Goal: Navigation & Orientation: Find specific page/section

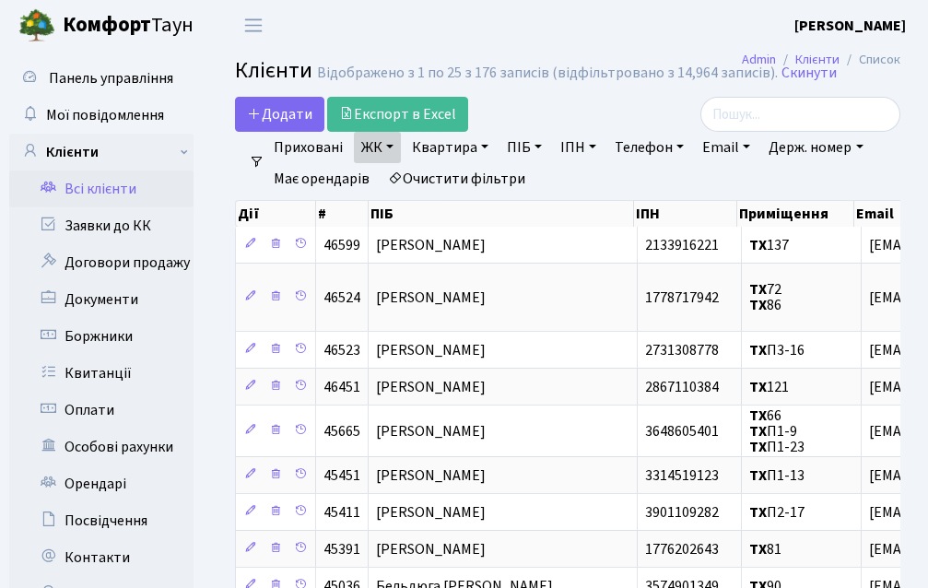
select select "25"
click at [115, 328] on link "Боржники" at bounding box center [101, 336] width 184 height 37
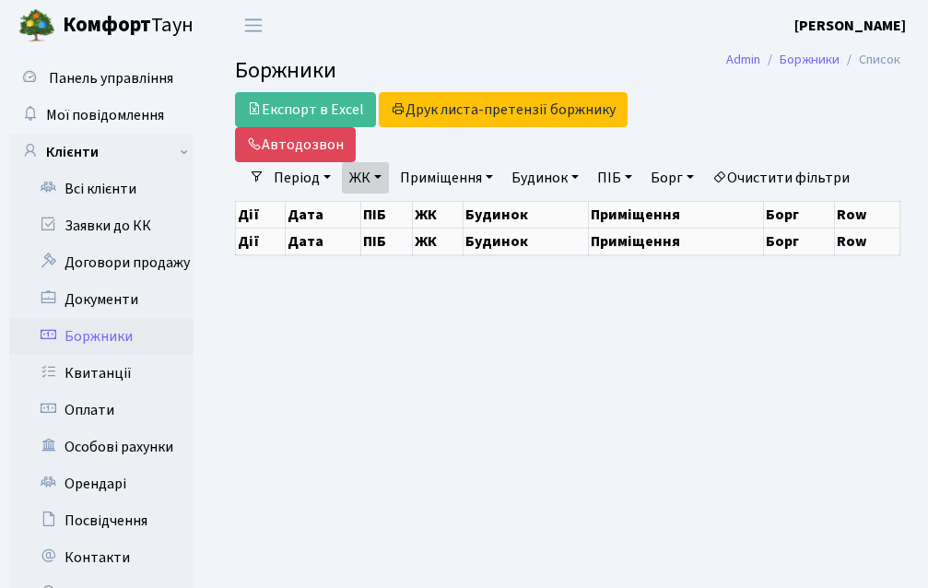
select select "25"
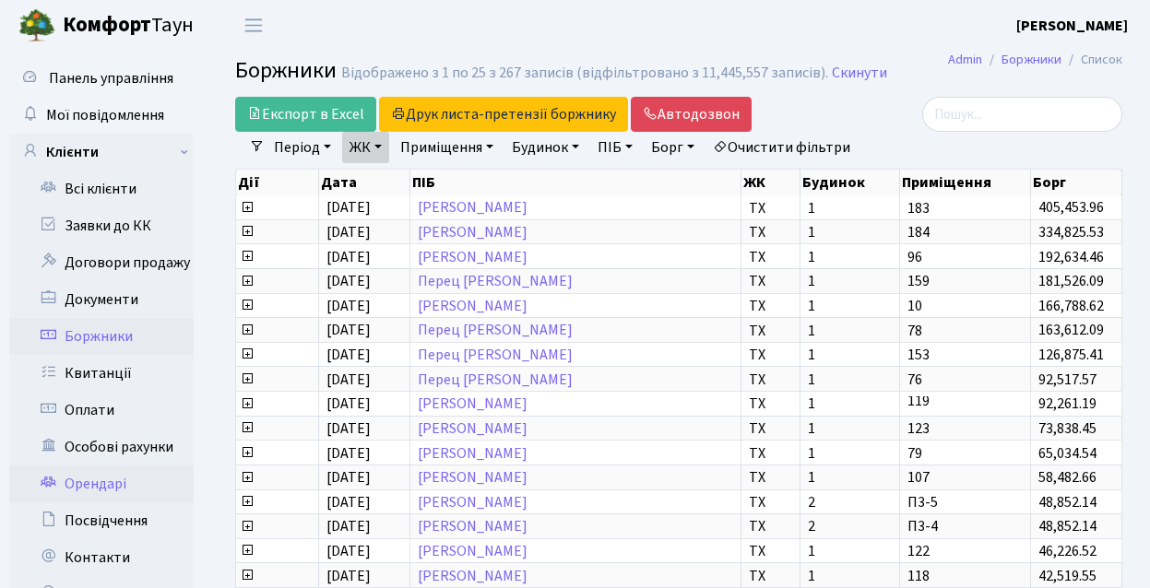
click at [143, 487] on link "Орендарі" at bounding box center [101, 484] width 184 height 37
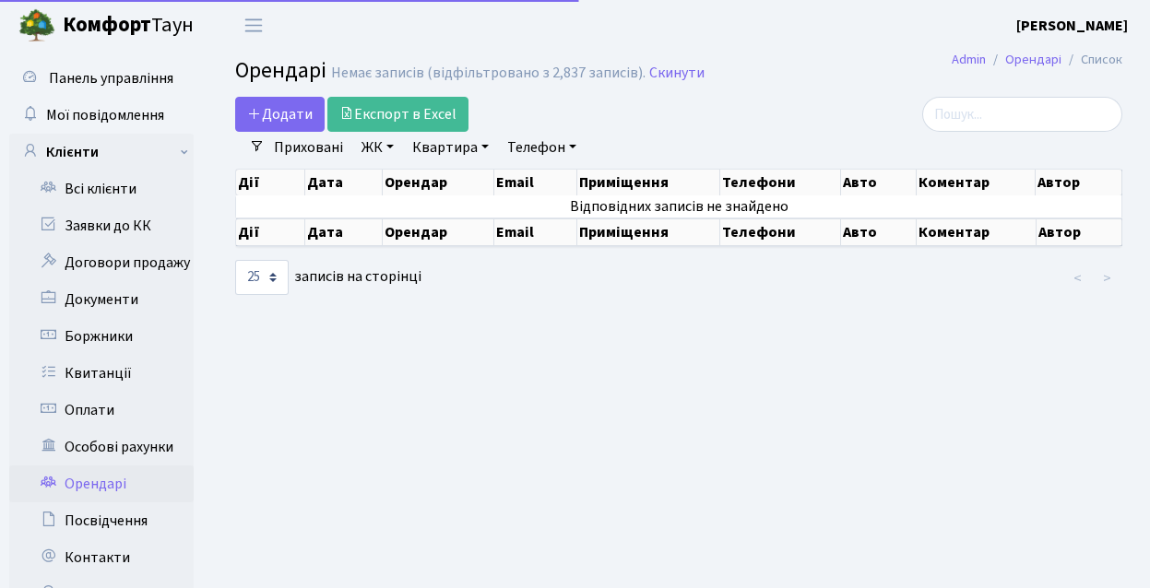
select select "25"
click at [121, 402] on link "Оплати" at bounding box center [101, 410] width 184 height 37
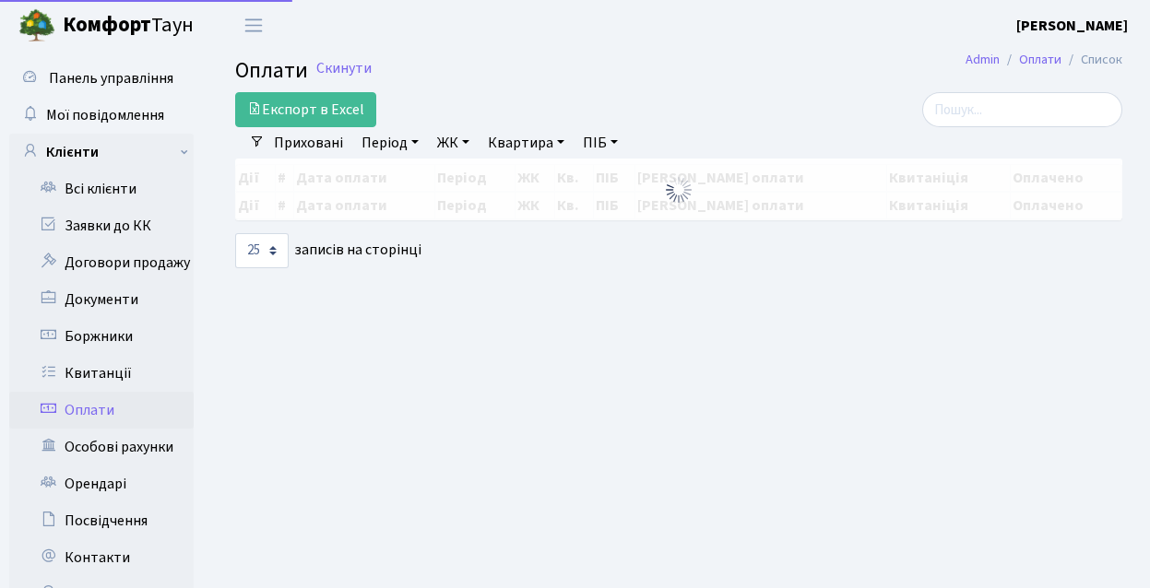
select select "25"
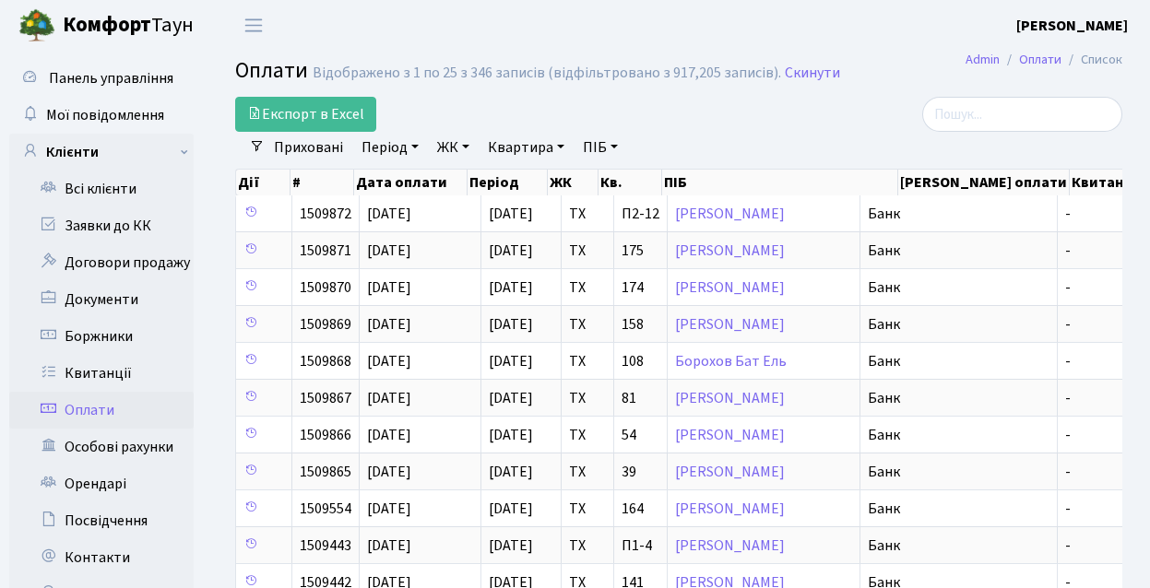
click at [91, 416] on link "Оплати" at bounding box center [101, 410] width 184 height 37
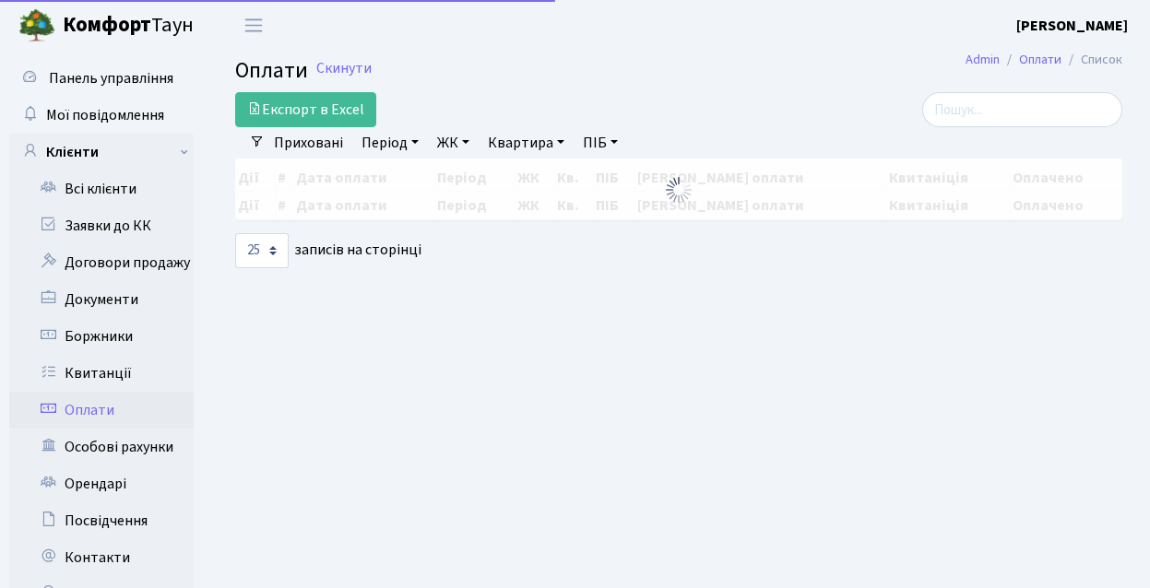
select select "25"
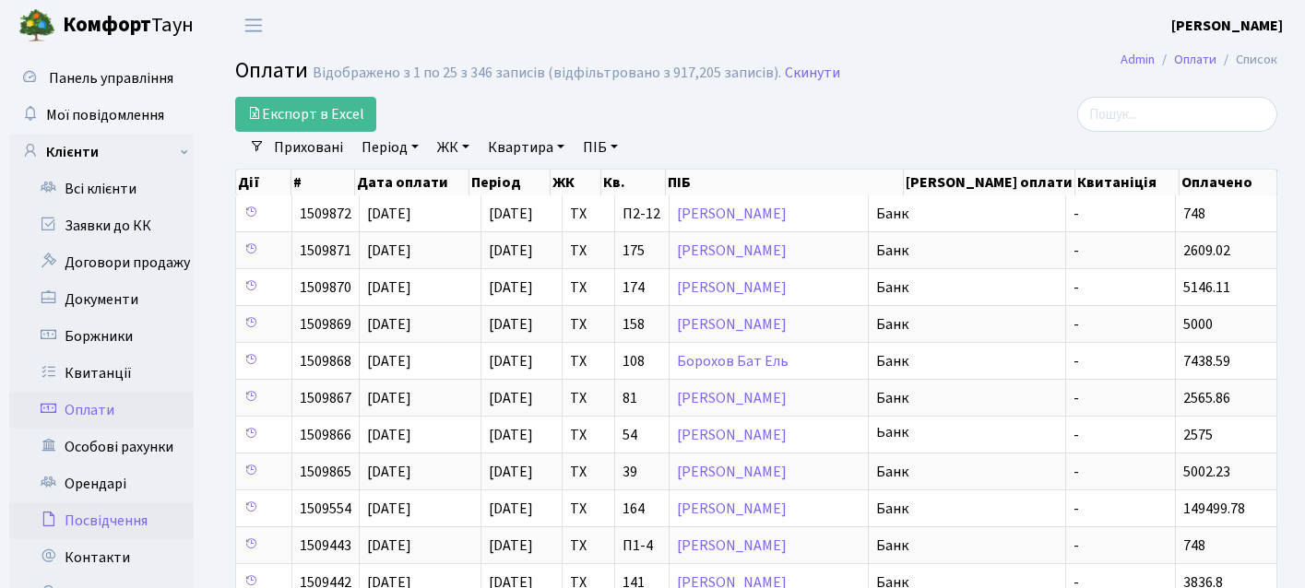
scroll to position [92, 0]
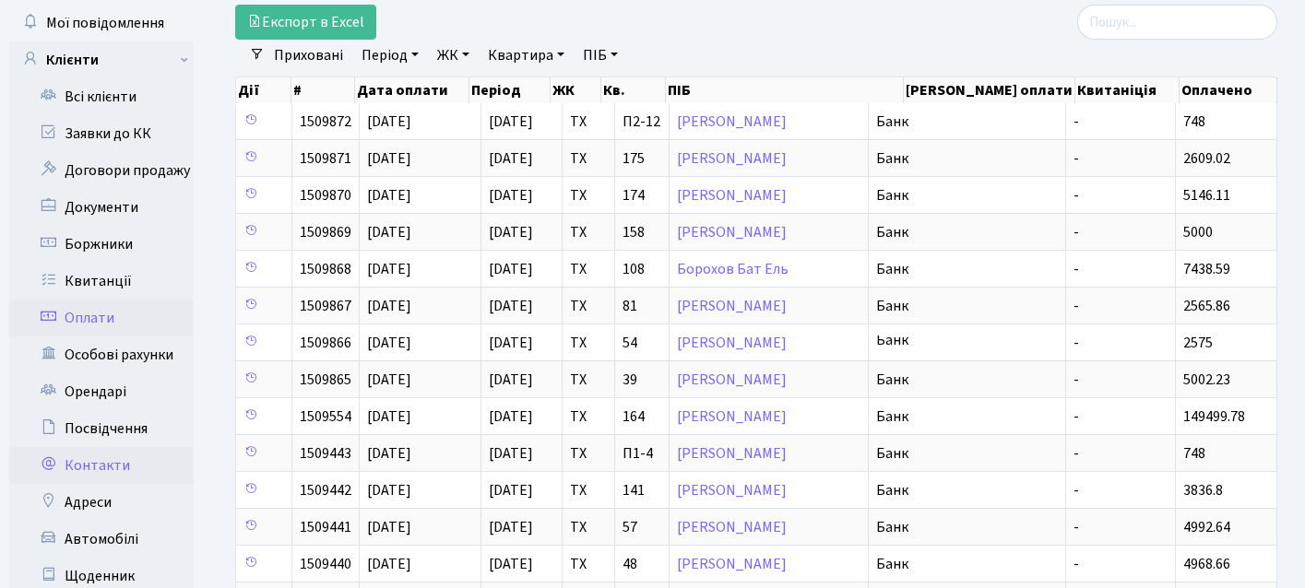
click at [127, 479] on link "Контакти" at bounding box center [101, 465] width 184 height 37
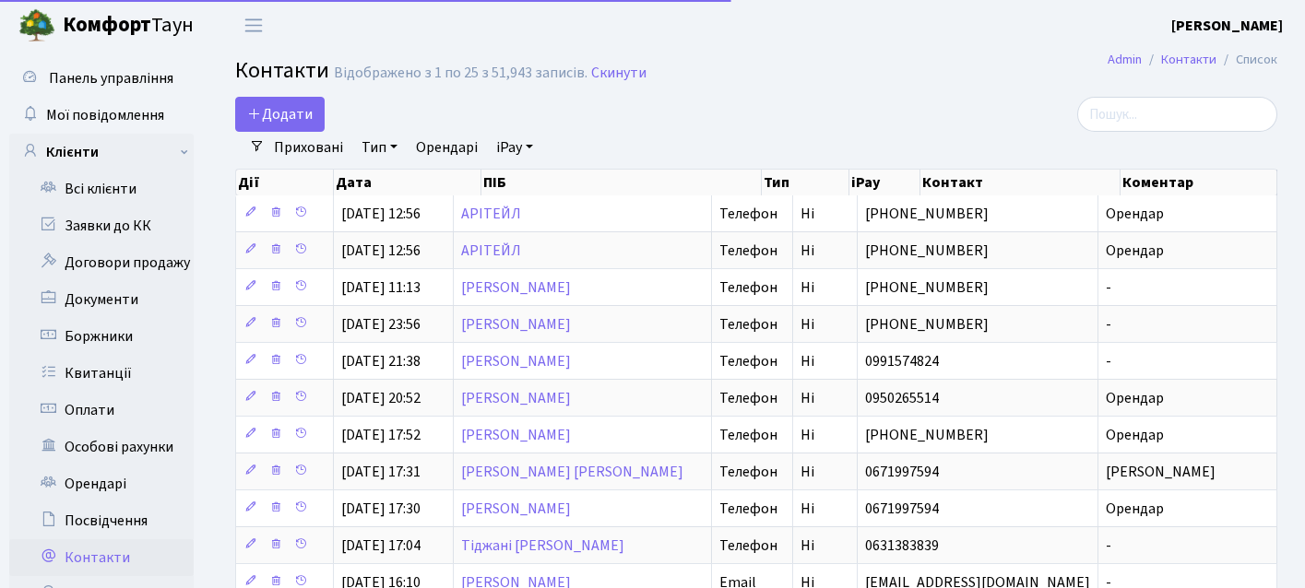
select select "25"
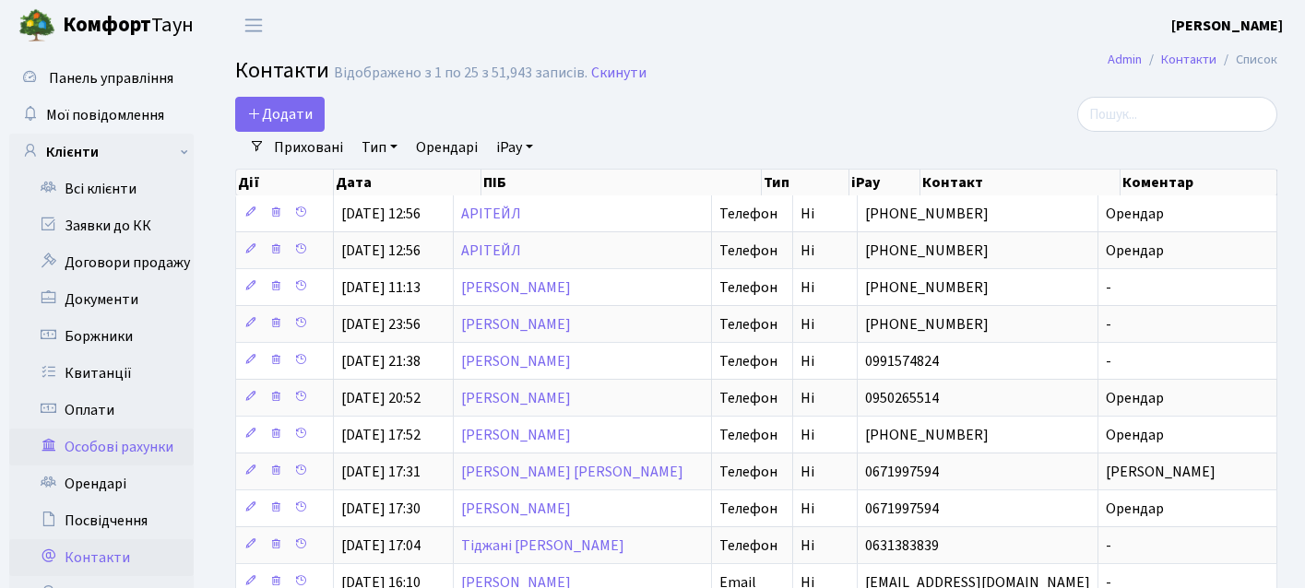
click at [114, 447] on link "Особові рахунки" at bounding box center [101, 447] width 184 height 37
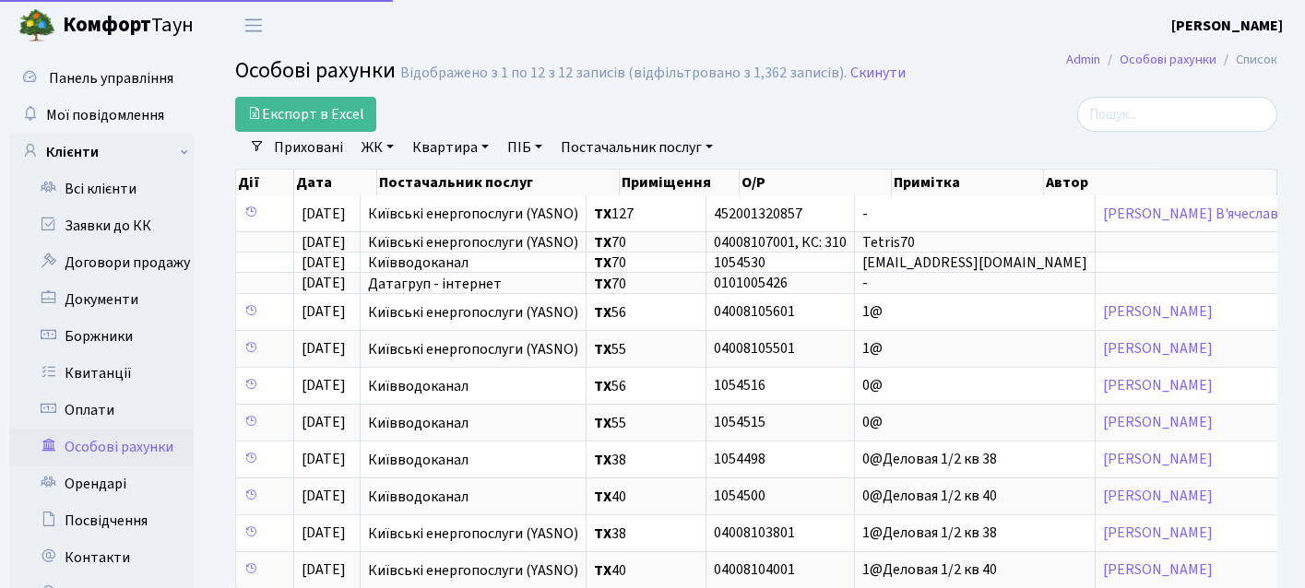
select select "25"
click at [123, 197] on link "Всі клієнти" at bounding box center [101, 189] width 184 height 37
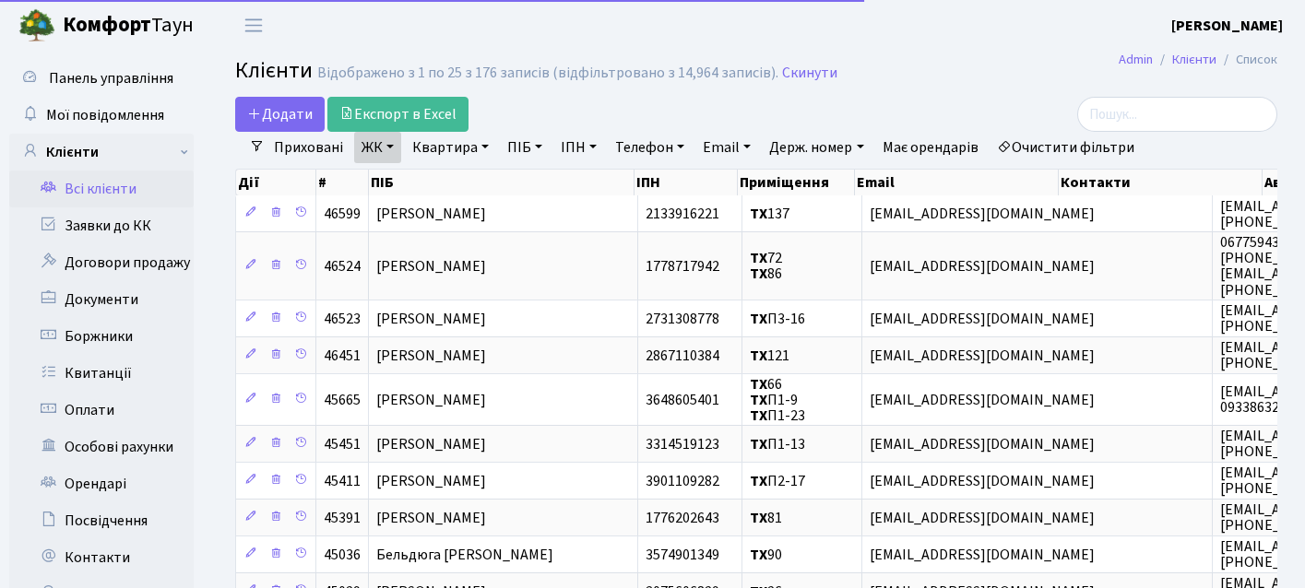
select select "25"
